Goal: Browse casually

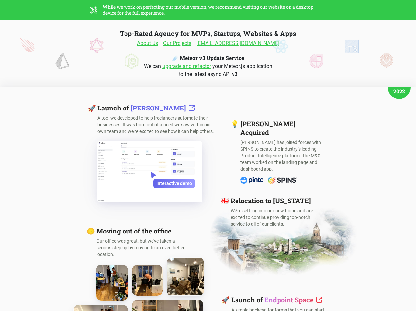
click at [208, 38] on h1 "Top-Rated Agency for MVPs, Startups, Websites & Apps" at bounding box center [208, 33] width 176 height 9
click at [0, 0] on link "[DATE]-[DATE]" at bounding box center [0, 0] width 0 height 0
click at [0, 0] on link "2016" at bounding box center [0, 0] width 0 height 0
click at [0, 0] on link "2017" at bounding box center [0, 0] width 0 height 0
click at [0, 0] on link "2018" at bounding box center [0, 0] width 0 height 0
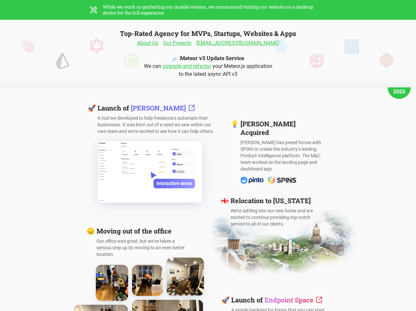
click at [0, 0] on link "2019" at bounding box center [0, 0] width 0 height 0
click at [0, 0] on link "2023" at bounding box center [0, 0] width 0 height 0
click at [0, 0] on link "2024" at bounding box center [0, 0] width 0 height 0
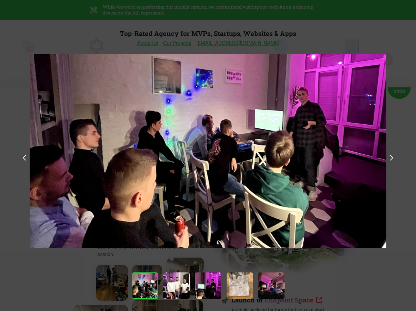
click at [92, 282] on div at bounding box center [208, 186] width 416 height 373
